Goal: Information Seeking & Learning: Learn about a topic

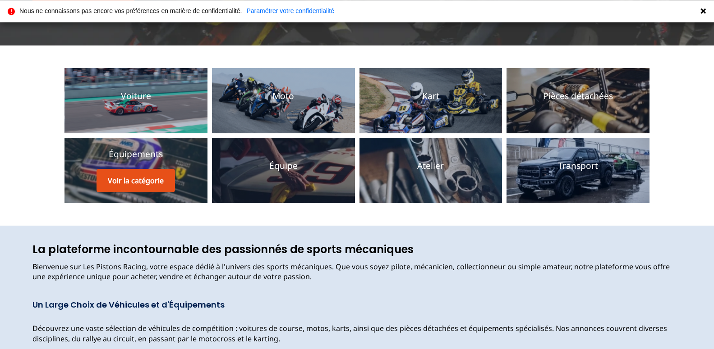
scroll to position [184, 0]
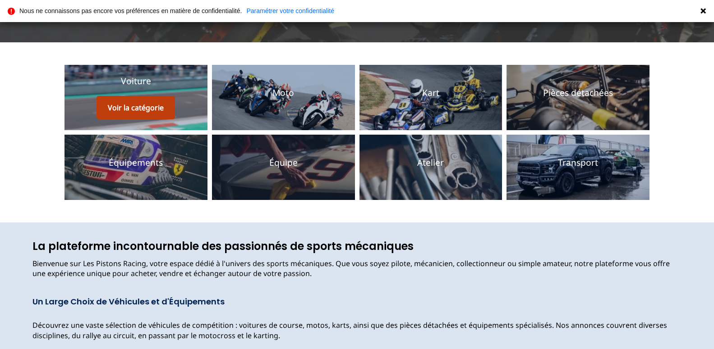
click at [129, 106] on button "Voir la catégorie" at bounding box center [135, 107] width 78 height 23
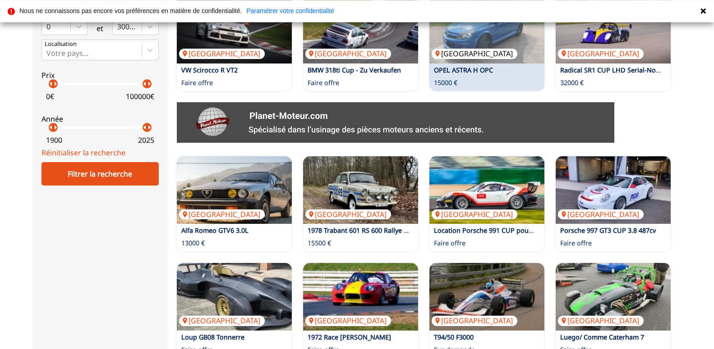
scroll to position [396, 0]
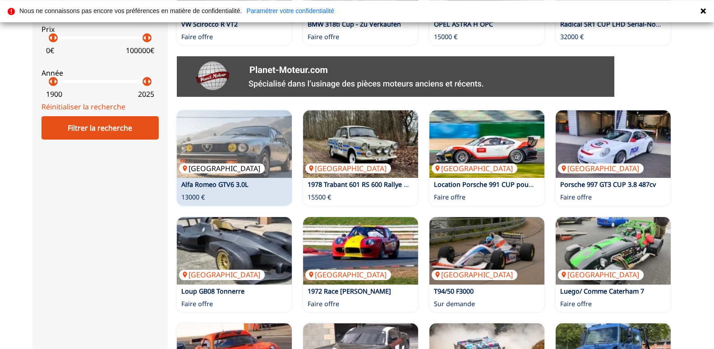
click at [193, 166] on p "[GEOGRAPHIC_DATA]" at bounding box center [222, 169] width 86 height 10
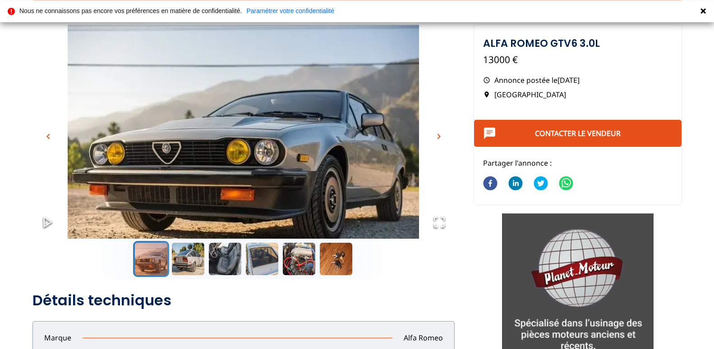
scroll to position [46, 0]
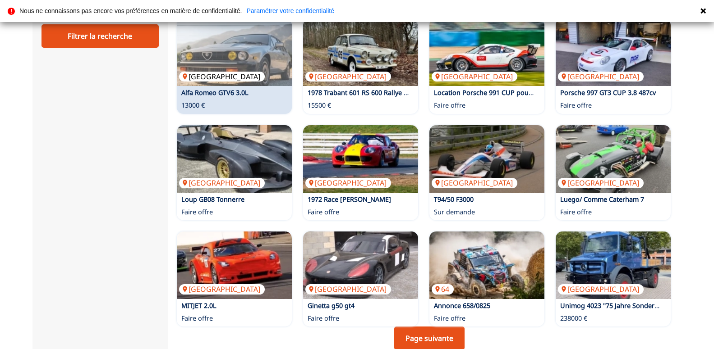
scroll to position [580, 0]
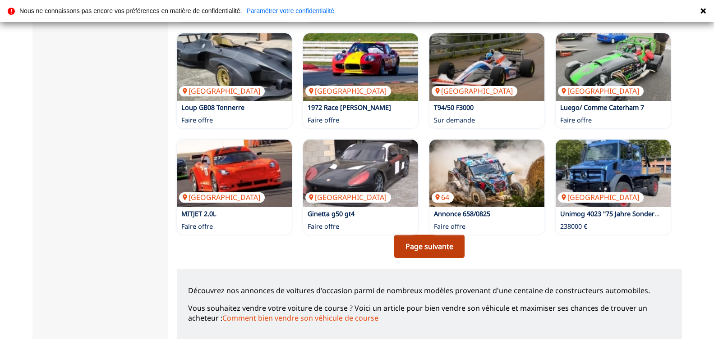
click at [446, 243] on link "Page suivante" at bounding box center [429, 246] width 70 height 23
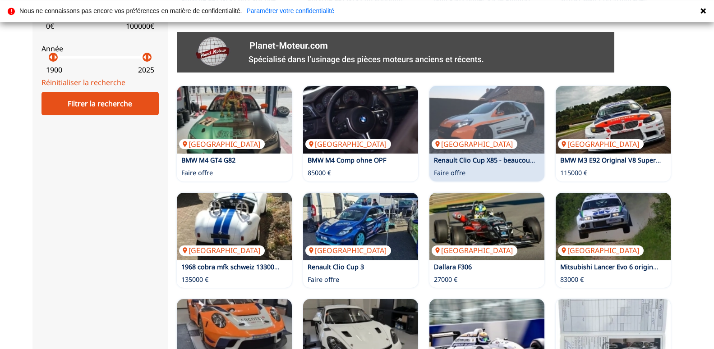
scroll to position [460, 0]
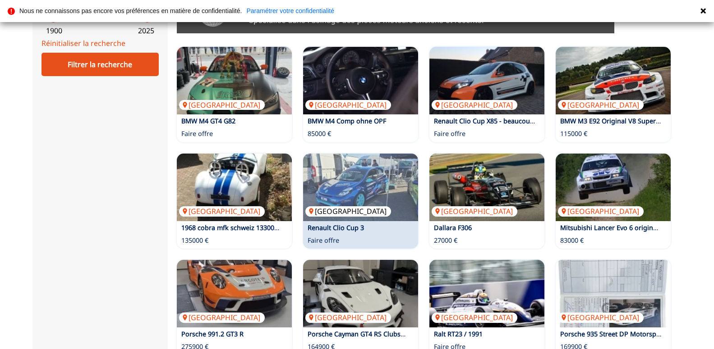
click at [324, 211] on p "Suisse" at bounding box center [348, 211] width 86 height 10
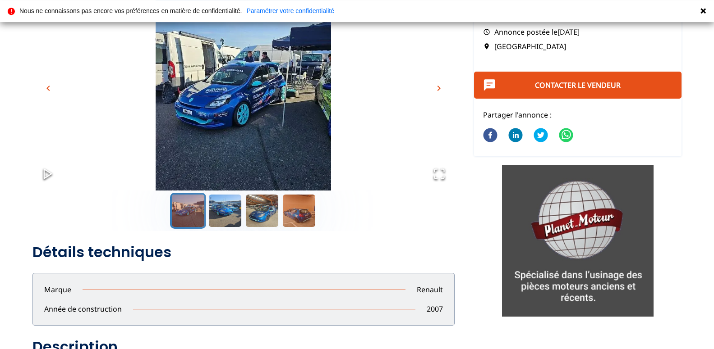
scroll to position [92, 0]
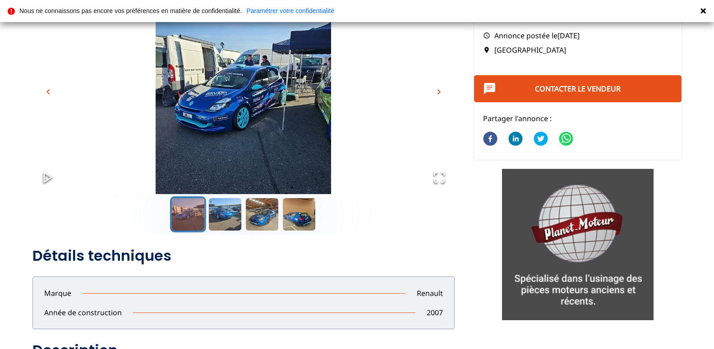
click at [181, 209] on button "Go to Slide 1" at bounding box center [188, 215] width 36 height 36
click at [225, 218] on button "Go to Slide 2" at bounding box center [225, 215] width 36 height 36
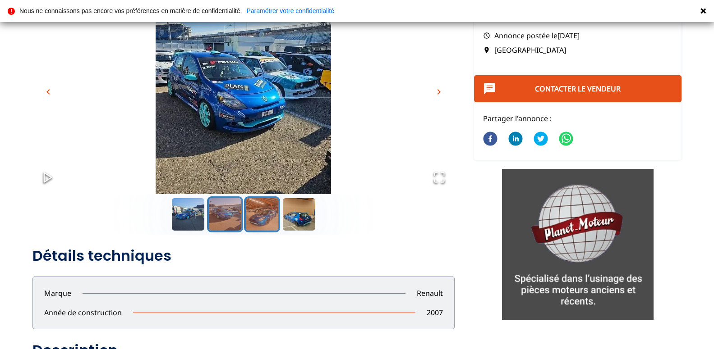
click at [265, 215] on button "Go to Slide 3" at bounding box center [262, 215] width 36 height 36
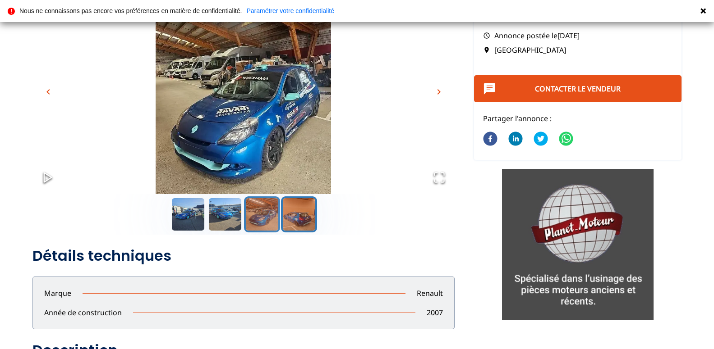
click at [306, 223] on button "Go to Slide 4" at bounding box center [299, 215] width 36 height 36
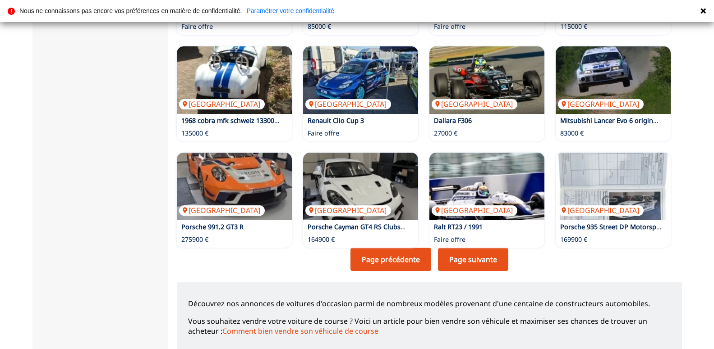
scroll to position [659, 0]
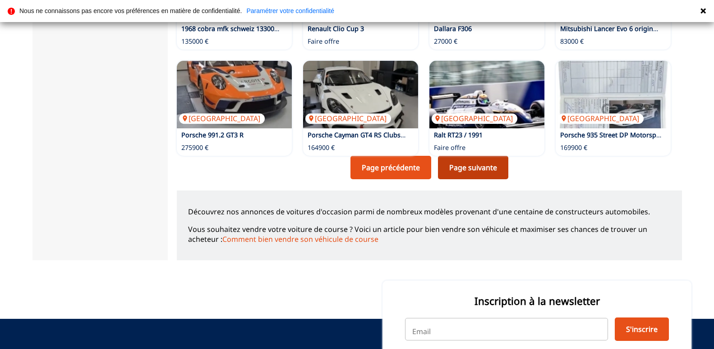
click at [480, 170] on link "Page suivante" at bounding box center [473, 167] width 70 height 23
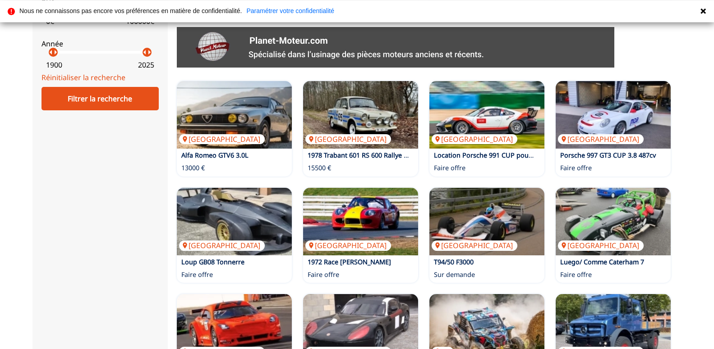
scroll to position [414, 0]
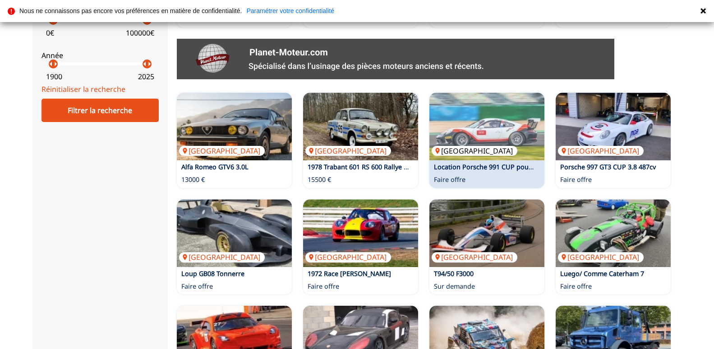
click at [456, 151] on p "France" at bounding box center [474, 151] width 86 height 10
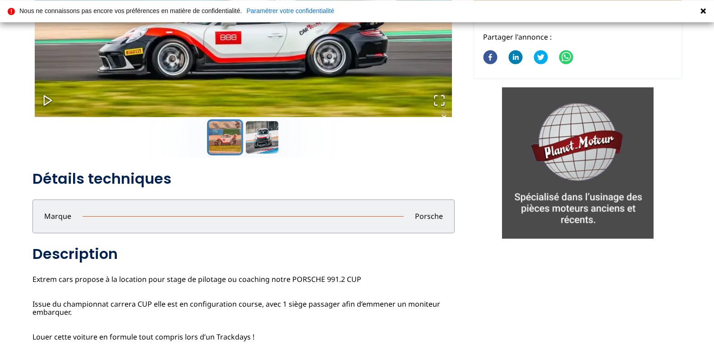
scroll to position [138, 0]
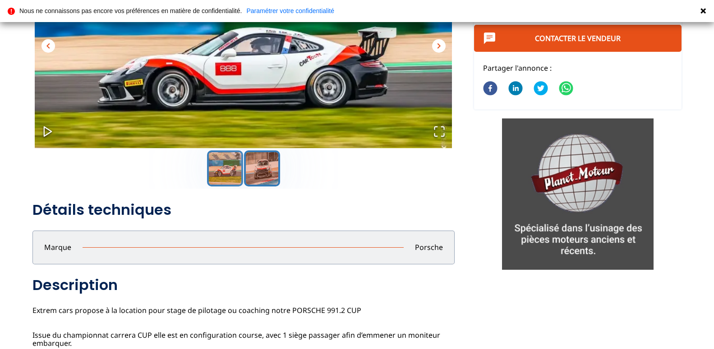
click at [262, 167] on button "Go to Slide 2" at bounding box center [262, 169] width 36 height 36
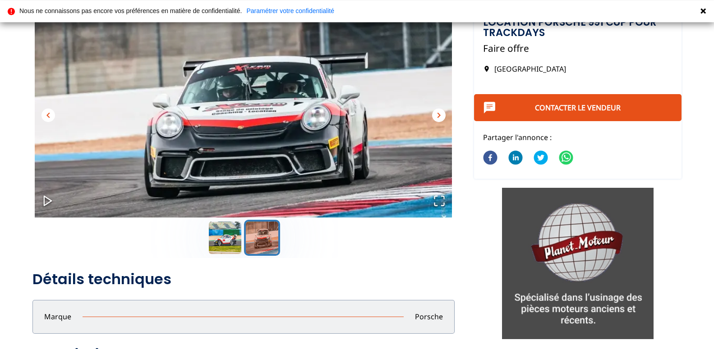
scroll to position [46, 0]
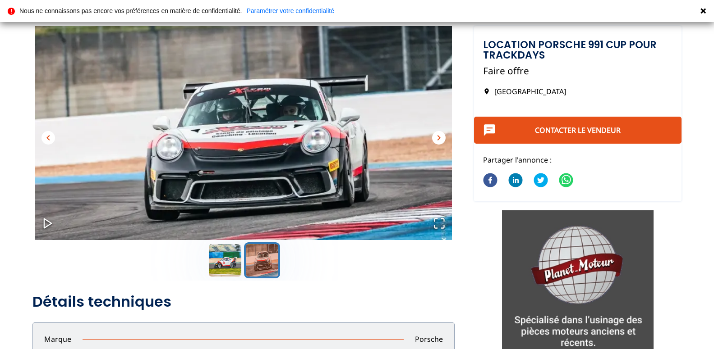
click at [441, 140] on span "chevron_right" at bounding box center [438, 138] width 11 height 11
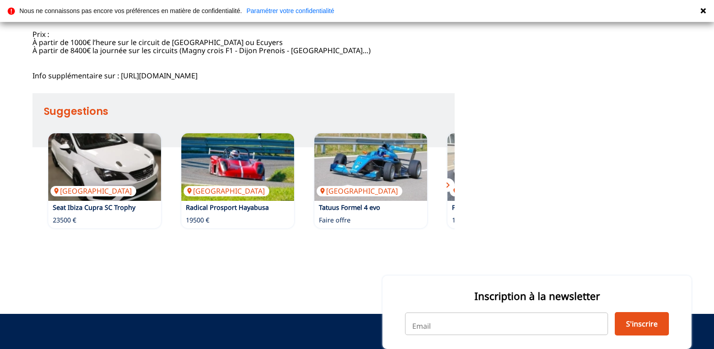
scroll to position [920, 0]
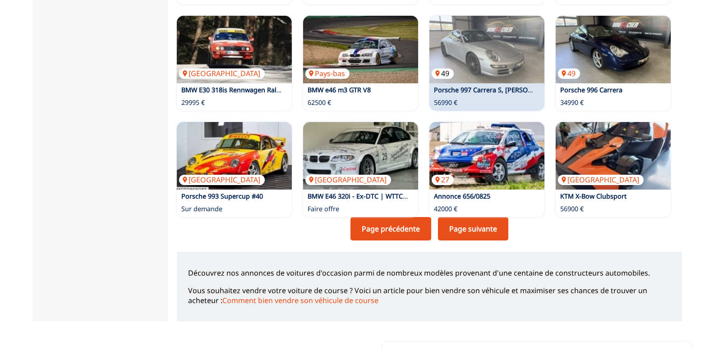
scroll to position [644, 0]
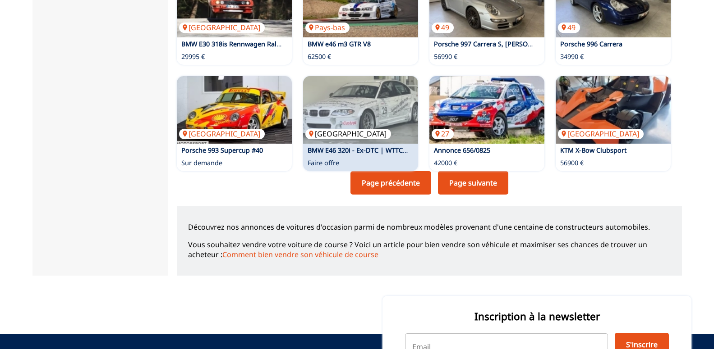
click at [377, 120] on img at bounding box center [360, 110] width 115 height 68
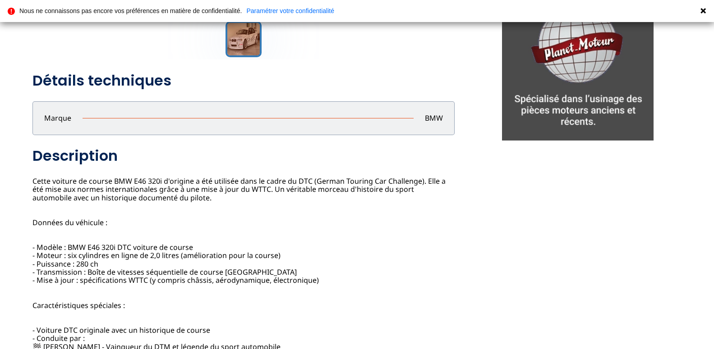
scroll to position [276, 0]
